Goal: Task Accomplishment & Management: Use online tool/utility

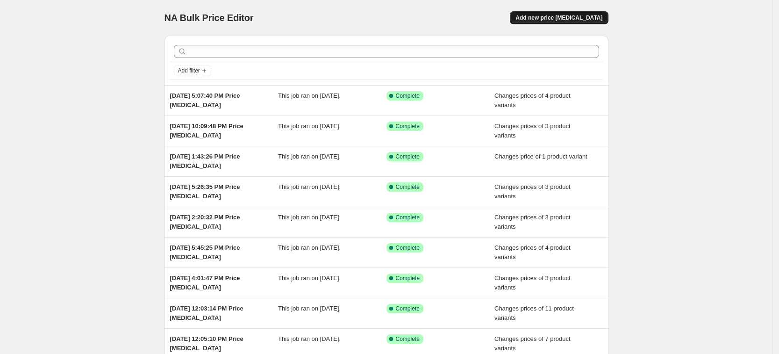
click at [572, 21] on span "Add new price change job" at bounding box center [558, 17] width 87 height 7
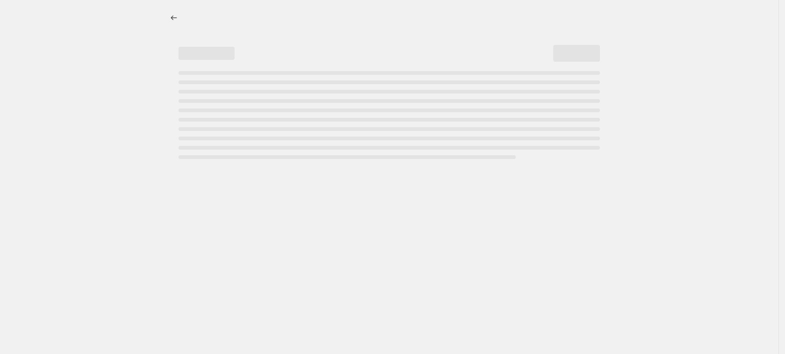
select select "percentage"
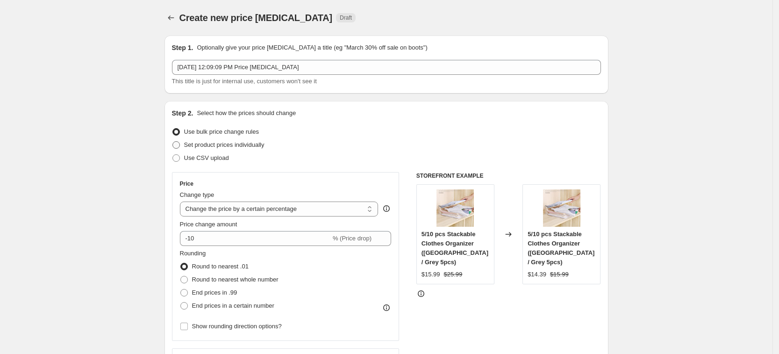
click at [243, 146] on span "Set product prices individually" at bounding box center [224, 144] width 80 height 7
click at [173, 142] on input "Set product prices individually" at bounding box center [172, 141] width 0 height 0
radio input "true"
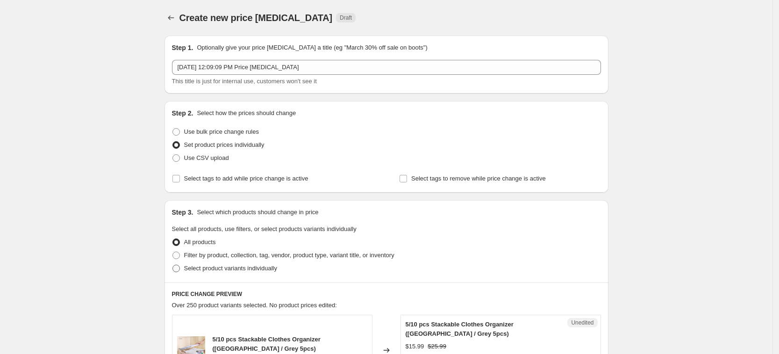
click at [264, 264] on label "Select product variants individually" at bounding box center [224, 268] width 105 height 13
click at [173, 264] on input "Select product variants individually" at bounding box center [172, 264] width 0 height 0
radio input "true"
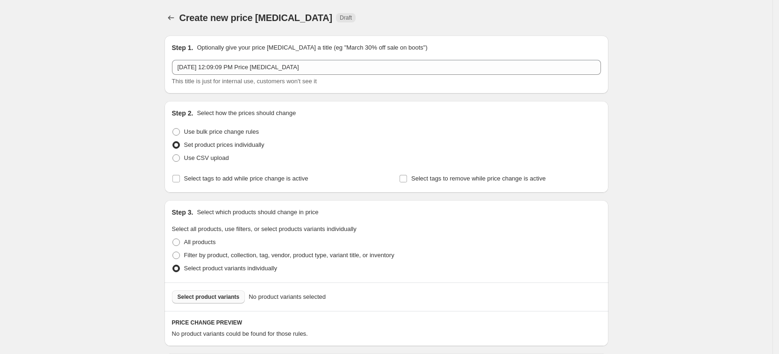
click at [235, 291] on button "Select product variants" at bounding box center [208, 296] width 73 height 13
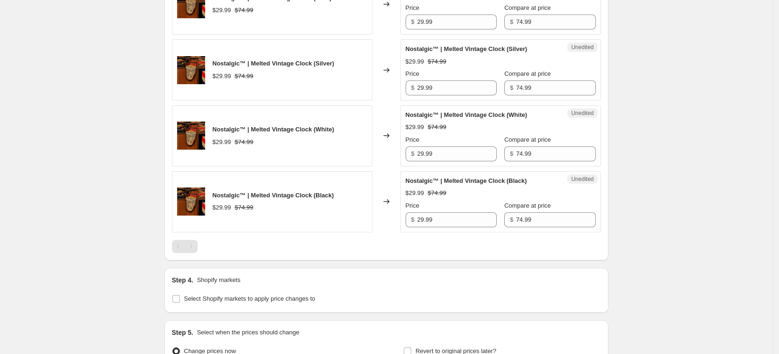
scroll to position [473, 0]
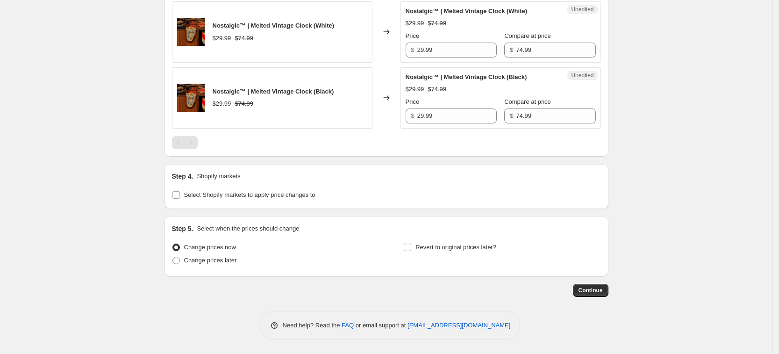
click at [225, 186] on div "Step 4. Shopify markets Select Shopify markets to apply price changes to" at bounding box center [386, 186] width 429 height 30
click at [225, 190] on span "Select Shopify markets to apply price changes to" at bounding box center [249, 194] width 131 height 9
click at [180, 191] on input "Select Shopify markets to apply price changes to" at bounding box center [175, 194] width 7 height 7
checkbox input "true"
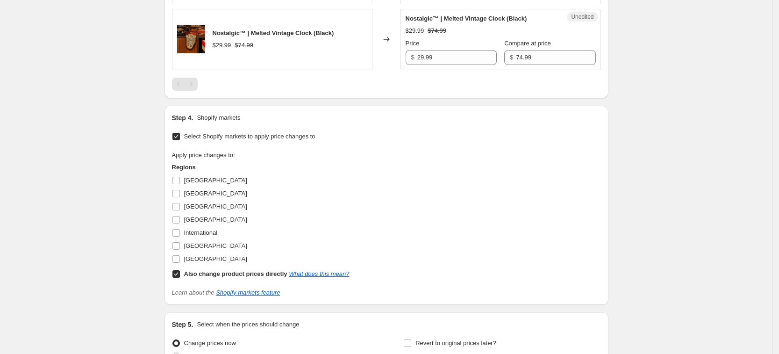
scroll to position [590, 0]
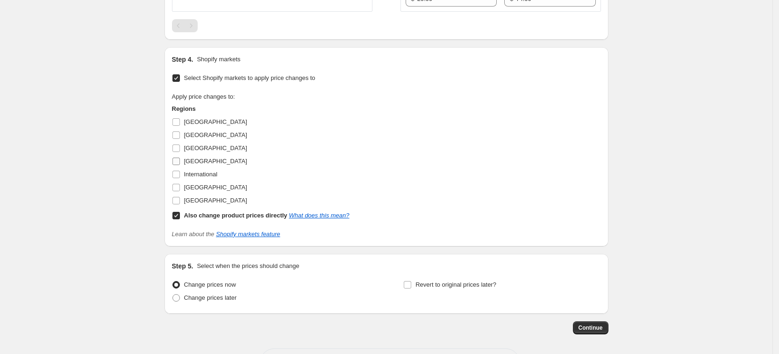
click at [196, 162] on span "Germany" at bounding box center [215, 160] width 63 height 7
click at [180, 162] on input "Germany" at bounding box center [175, 160] width 7 height 7
checkbox input "true"
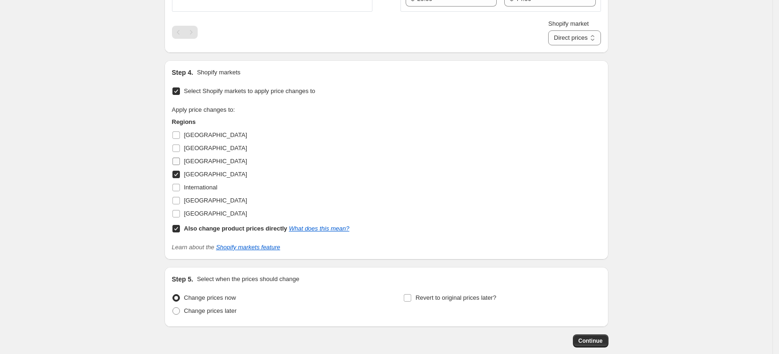
click at [197, 160] on span "France" at bounding box center [215, 160] width 63 height 7
click at [180, 160] on input "France" at bounding box center [175, 160] width 7 height 7
checkbox input "true"
click at [205, 200] on span "United Kingdom" at bounding box center [215, 200] width 63 height 7
click at [180, 200] on input "United Kingdom" at bounding box center [175, 200] width 7 height 7
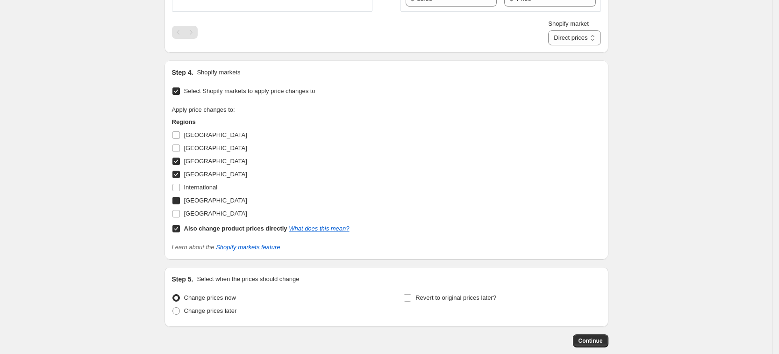
checkbox input "true"
click at [207, 211] on span "United States" at bounding box center [215, 213] width 63 height 7
click at [180, 211] on input "United States" at bounding box center [175, 213] width 7 height 7
checkbox input "true"
click at [219, 227] on b "Also change product prices directly" at bounding box center [235, 228] width 103 height 7
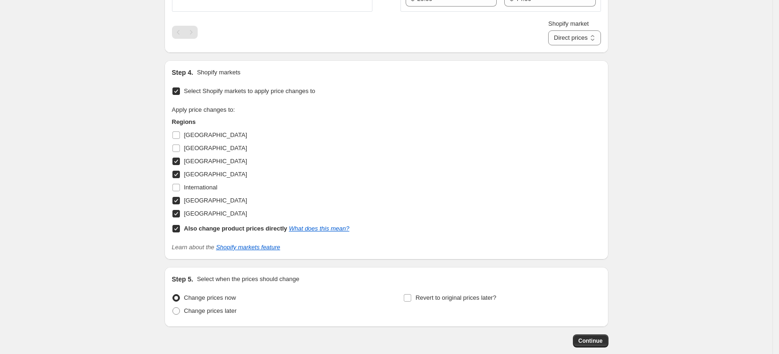
click at [180, 227] on input "Also change product prices directly What does this mean?" at bounding box center [175, 228] width 7 height 7
checkbox input "false"
select select "13152354545"
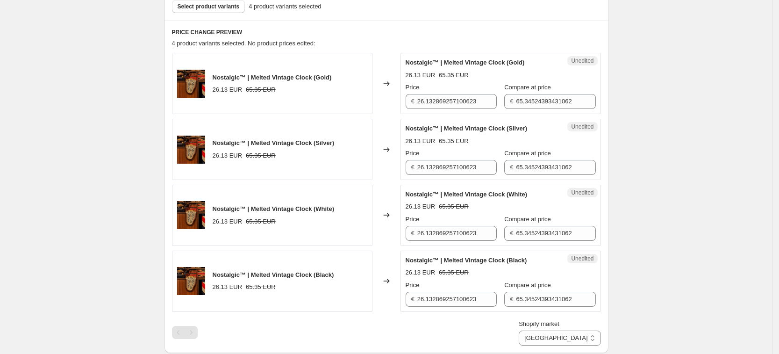
scroll to position [240, 0]
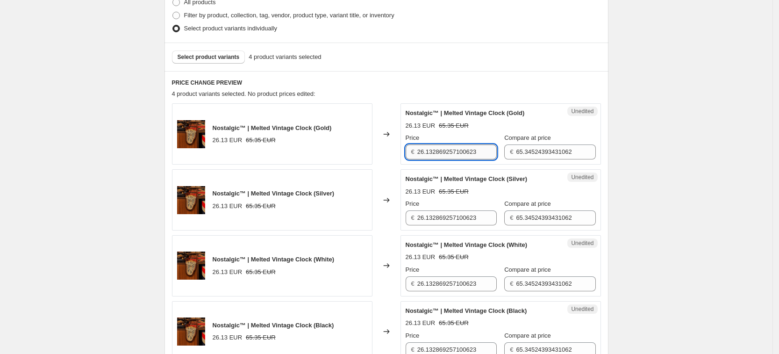
click at [457, 150] on input "26.132869257100623" at bounding box center [456, 151] width 79 height 15
type input "29.99"
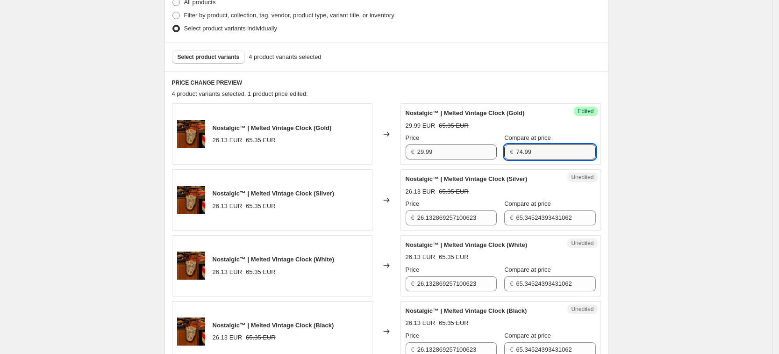
type input "74.99"
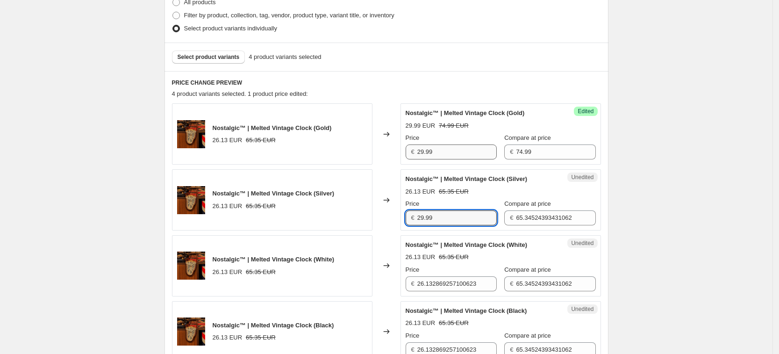
type input "29.99"
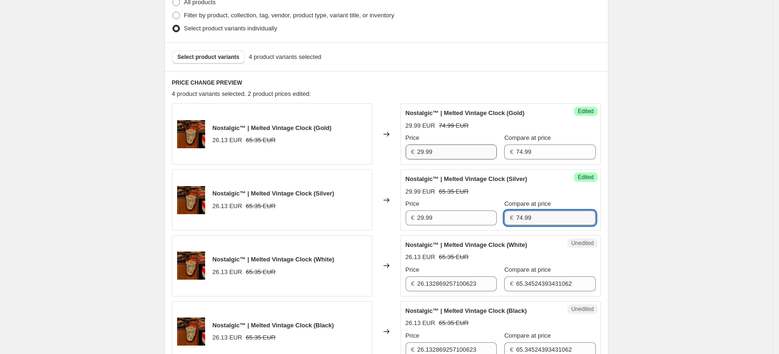
type input "74.99"
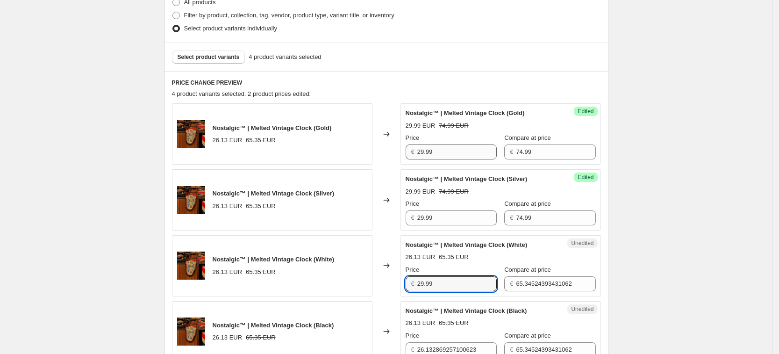
type input "29.99"
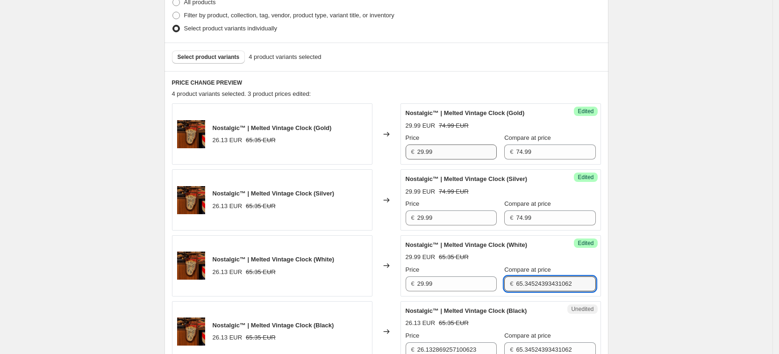
type input "4"
type input "74.99"
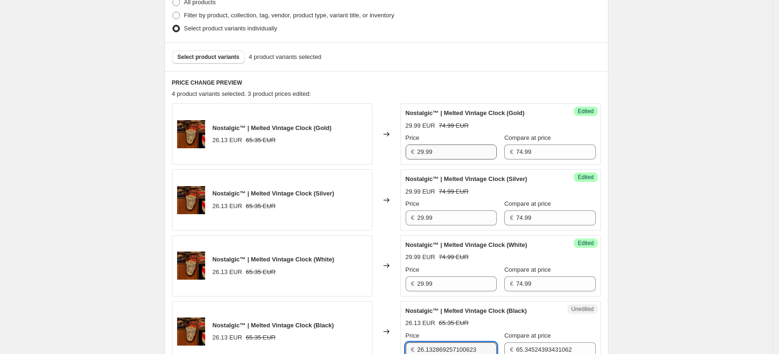
scroll to position [243, 0]
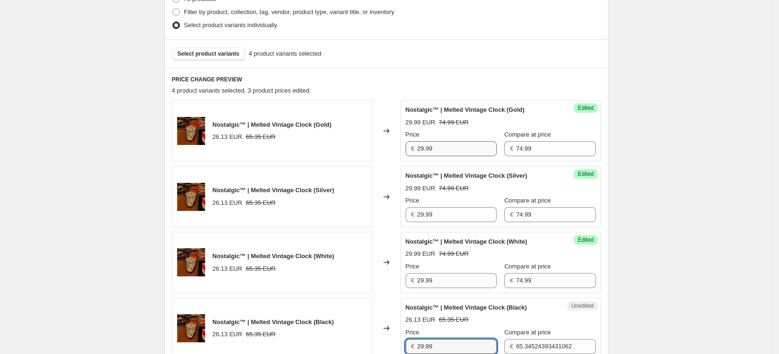
type input "29.99"
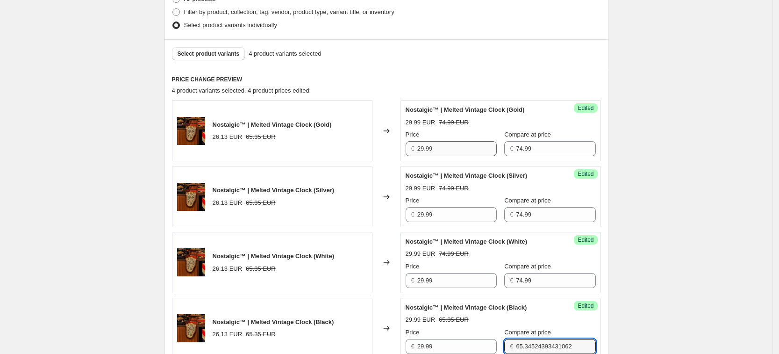
type input "4"
type input "74.99"
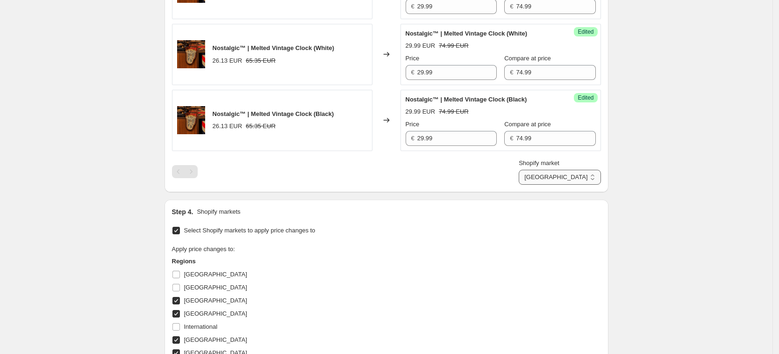
click at [590, 175] on select "France Germany United Kingdom United States" at bounding box center [560, 177] width 82 height 15
select select "13152321777"
click at [561, 185] on select "France Germany United Kingdom United States" at bounding box center [560, 177] width 82 height 15
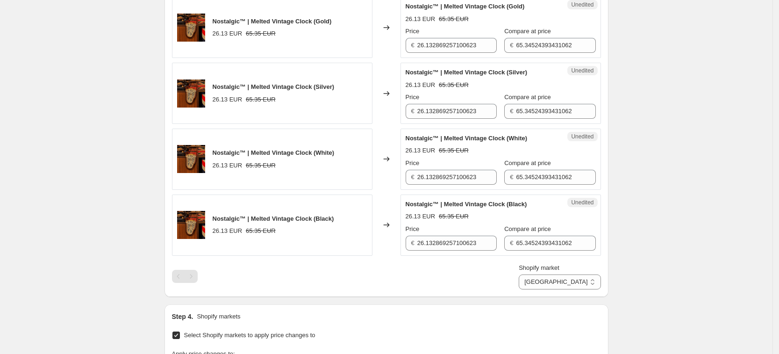
scroll to position [334, 0]
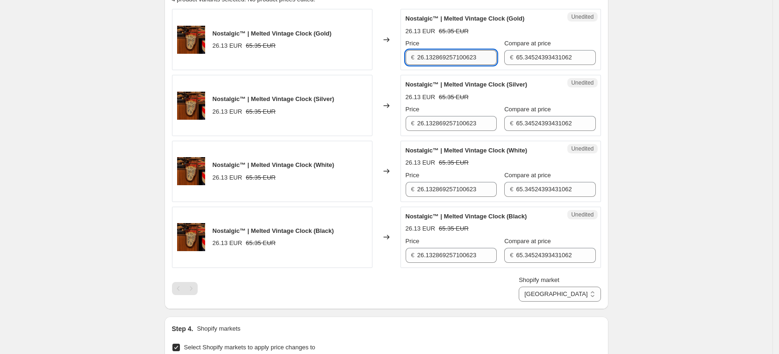
click at [454, 60] on input "26.132869257100623" at bounding box center [456, 57] width 79 height 15
type input "29.99"
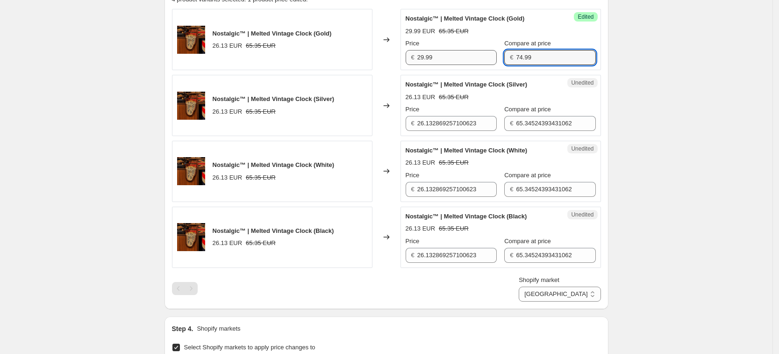
type input "74.99"
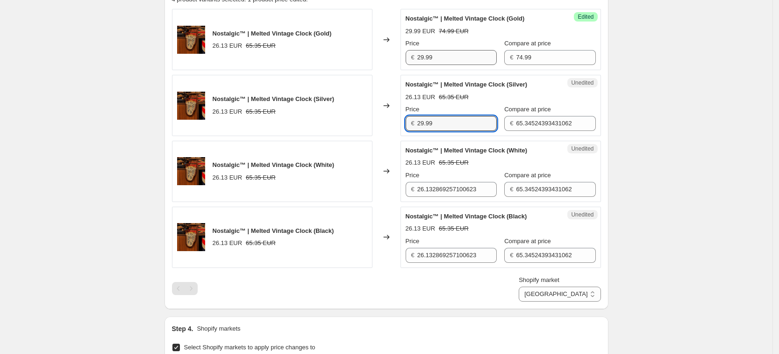
type input "29.99"
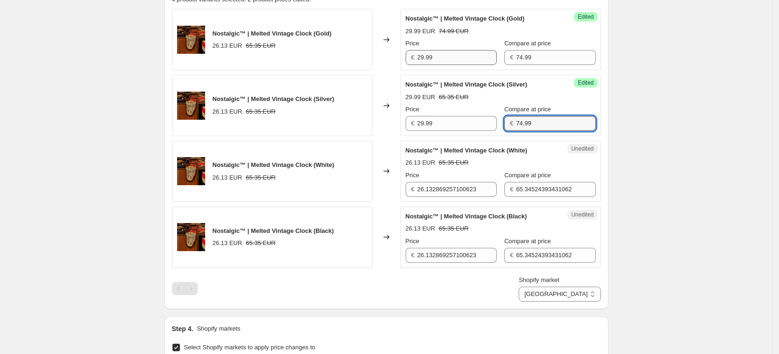
type input "74.99"
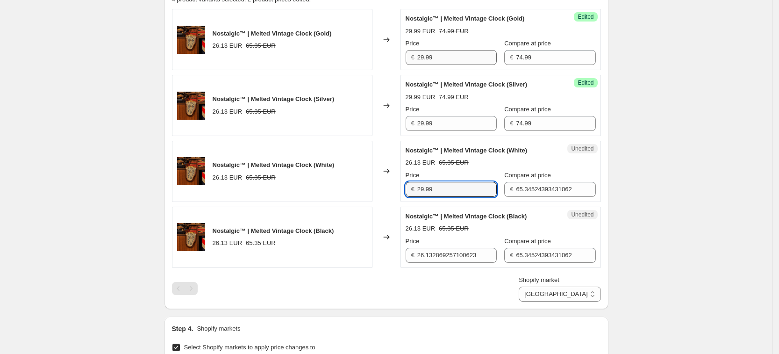
type input "29.99"
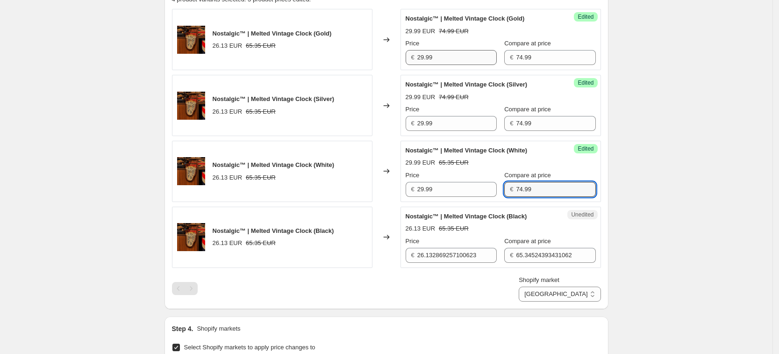
type input "74.99"
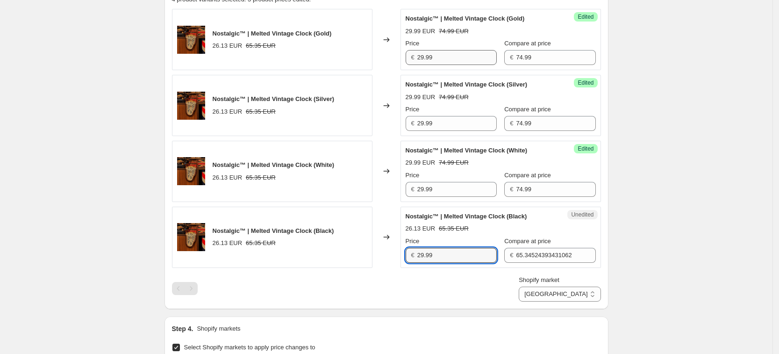
type input "29.99"
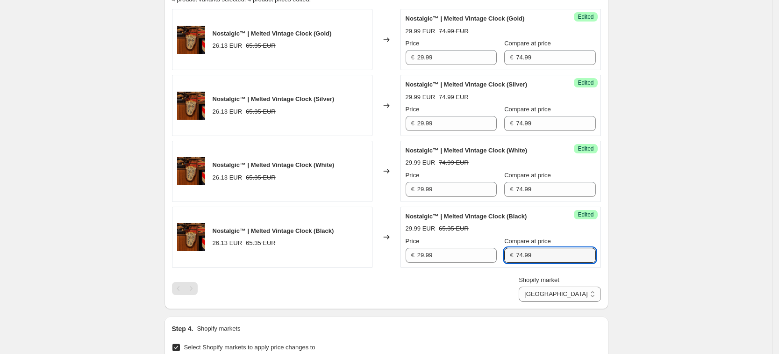
type input "74.99"
click at [640, 211] on div "Create new price change job. This page is ready Create new price change job Dra…" at bounding box center [386, 163] width 772 height 994
click at [586, 298] on select "France Germany United Kingdom United States" at bounding box center [560, 293] width 82 height 15
select select "7501644017"
click at [540, 301] on select "France Germany United Kingdom United States" at bounding box center [560, 293] width 82 height 15
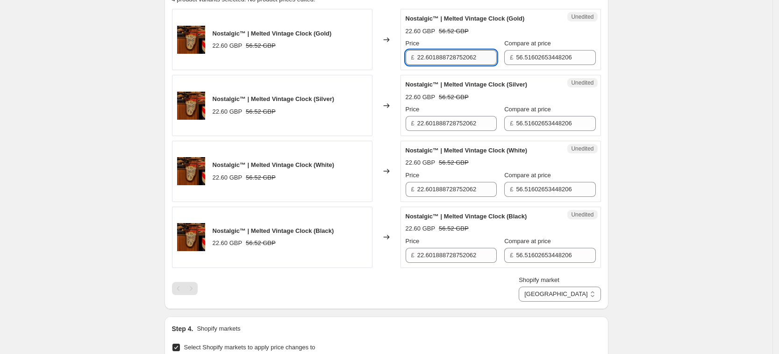
click at [455, 57] on input "22.601888728752062" at bounding box center [456, 57] width 79 height 15
type input "0"
type input "29.99"
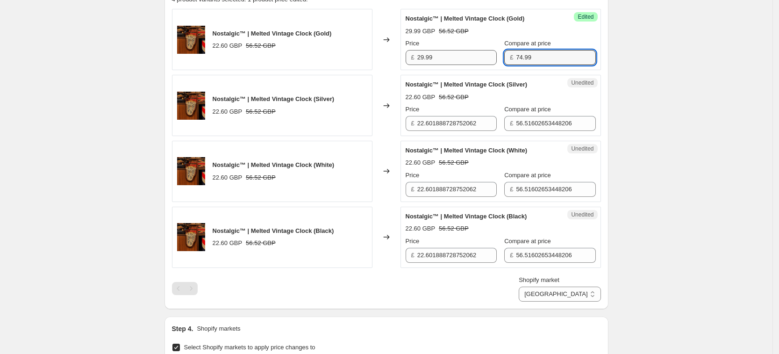
type input "74.99"
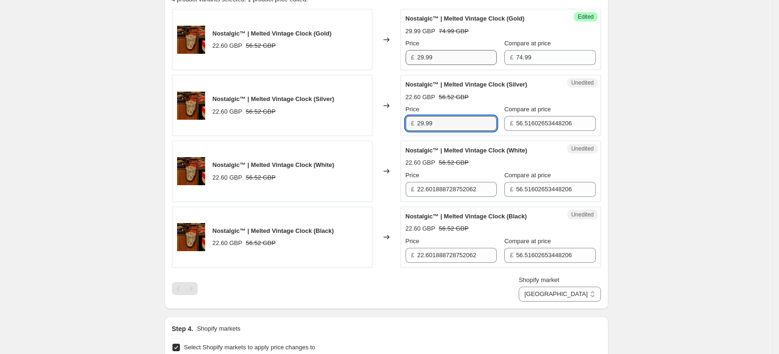
type input "29.99"
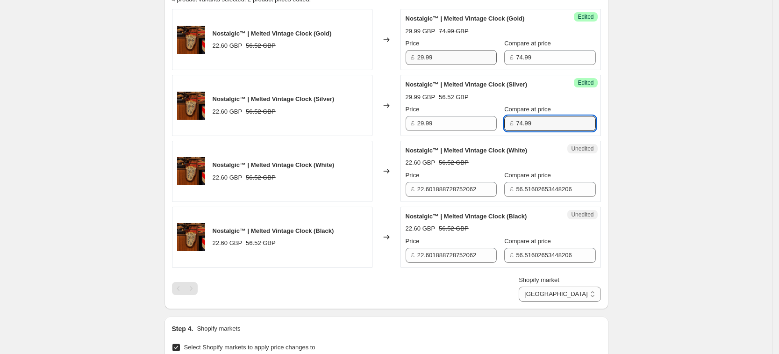
type input "74.99"
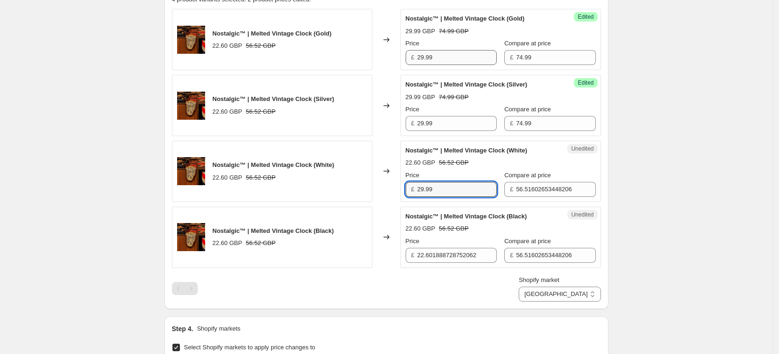
type input "29.99"
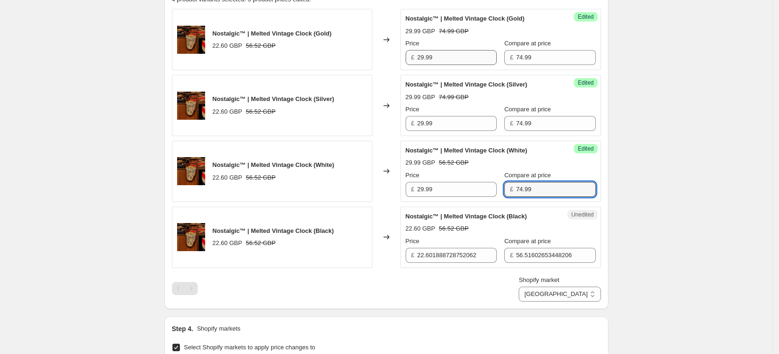
type input "74.99"
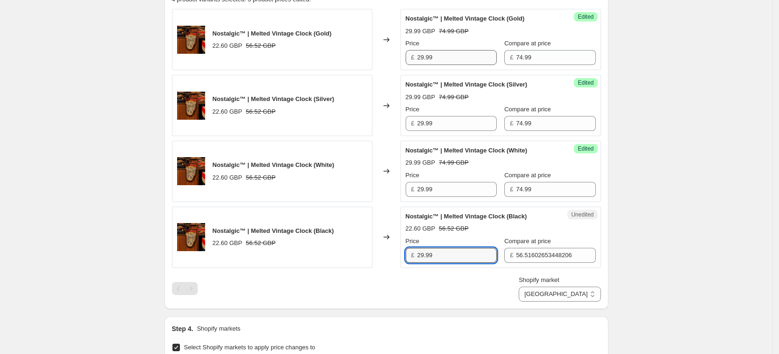
type input "29.99"
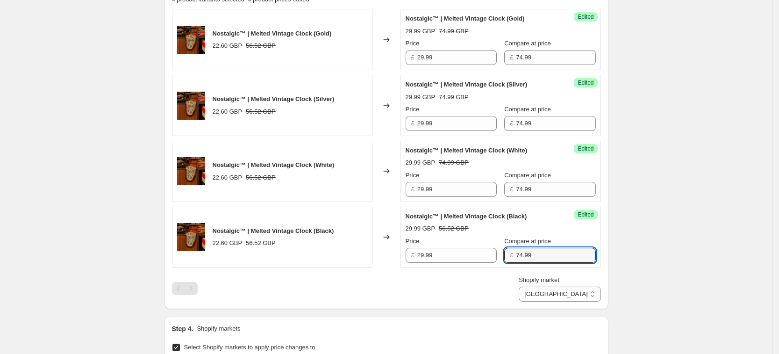
type input "74.99"
click at [719, 171] on div "Create new price change job. This page is ready Create new price change job Dra…" at bounding box center [386, 163] width 772 height 994
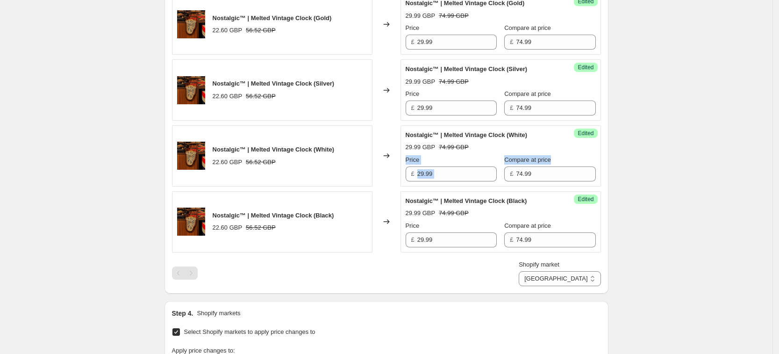
scroll to position [640, 0]
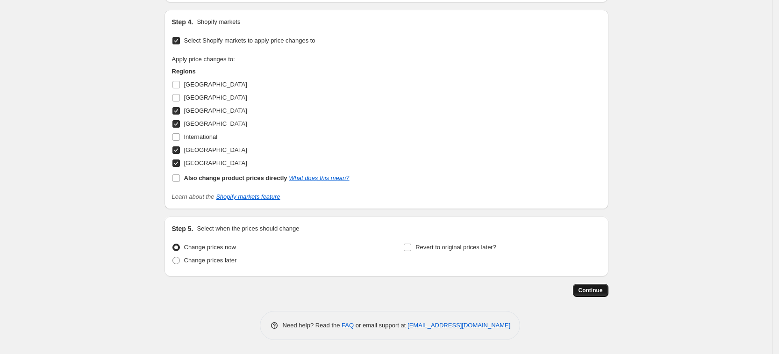
click at [590, 291] on span "Continue" at bounding box center [590, 289] width 24 height 7
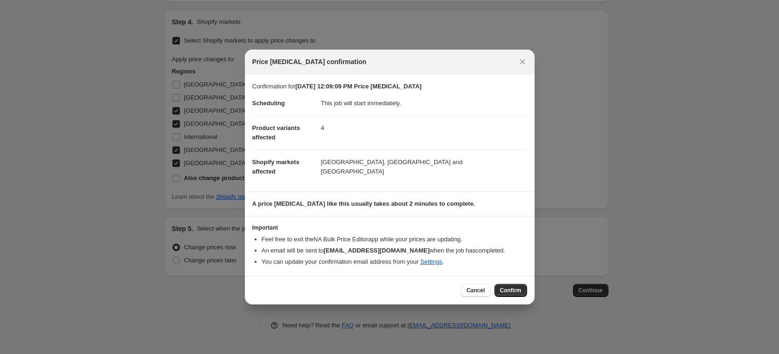
click at [505, 293] on button "Confirm" at bounding box center [510, 290] width 33 height 13
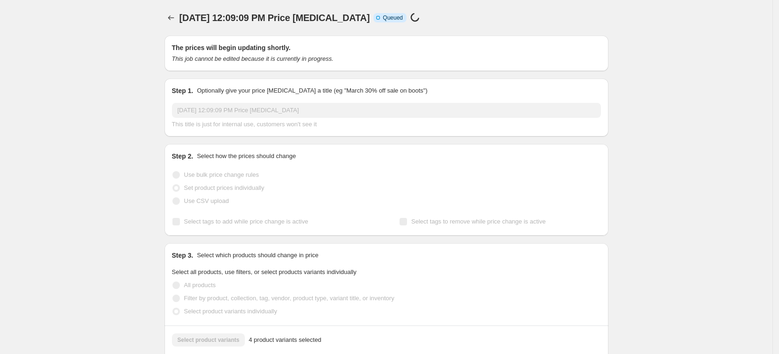
scroll to position [640, 0]
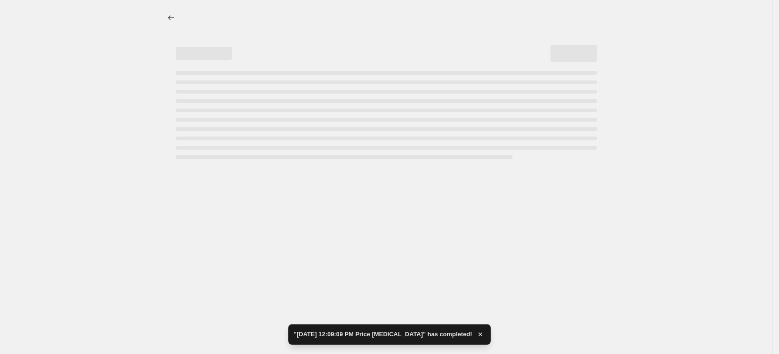
select select "7501644017"
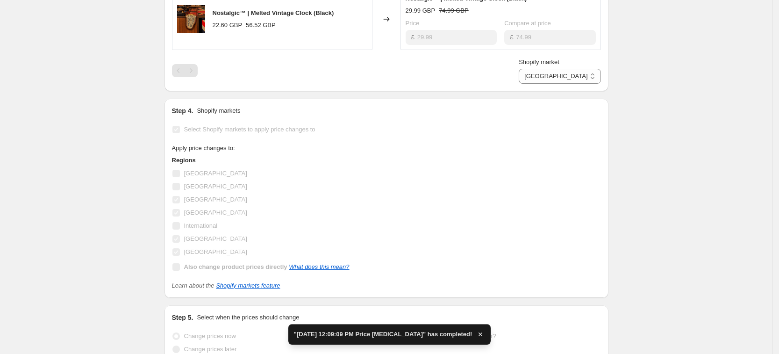
scroll to position [0, 0]
